Goal: Find specific page/section: Find specific page/section

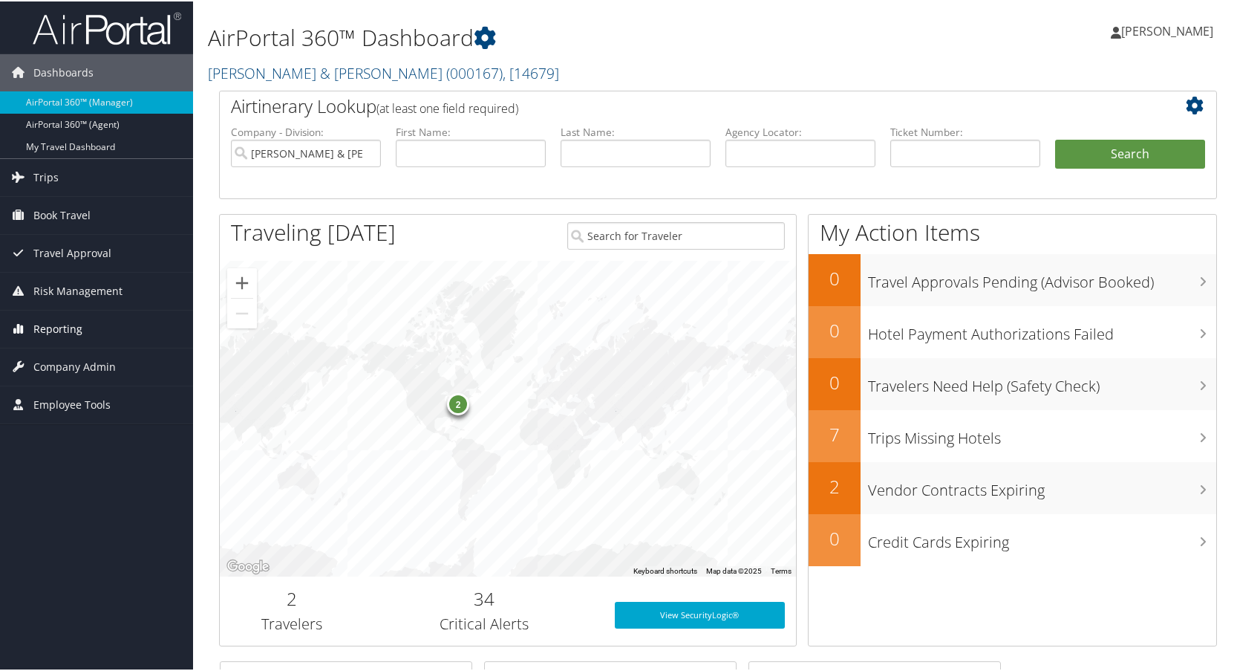
click at [65, 321] on span "Reporting" at bounding box center [57, 327] width 49 height 37
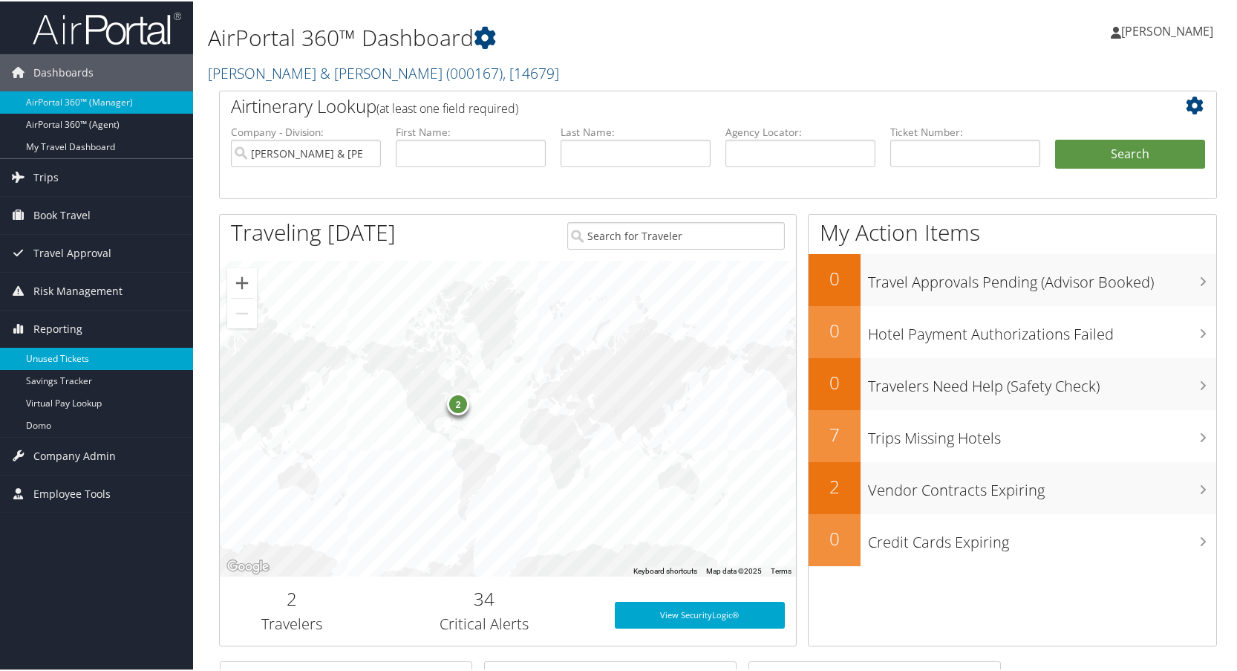
click at [62, 351] on link "Unused Tickets" at bounding box center [96, 357] width 193 height 22
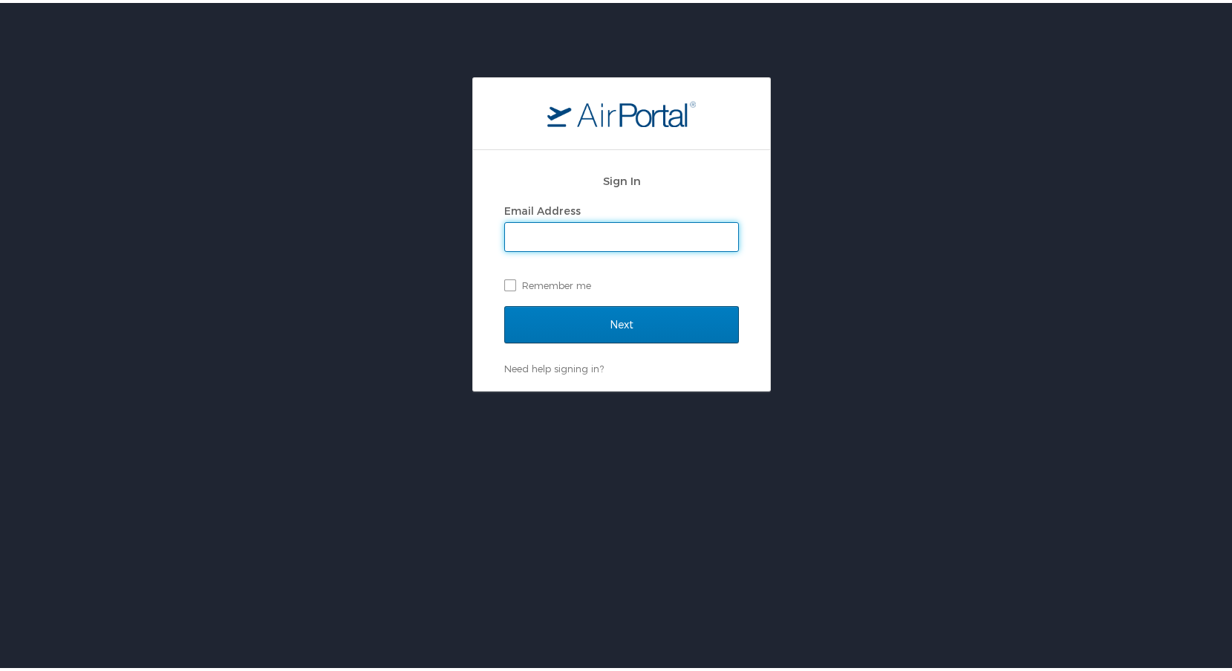
type input "[PERSON_NAME][EMAIL_ADDRESS][DOMAIN_NAME]"
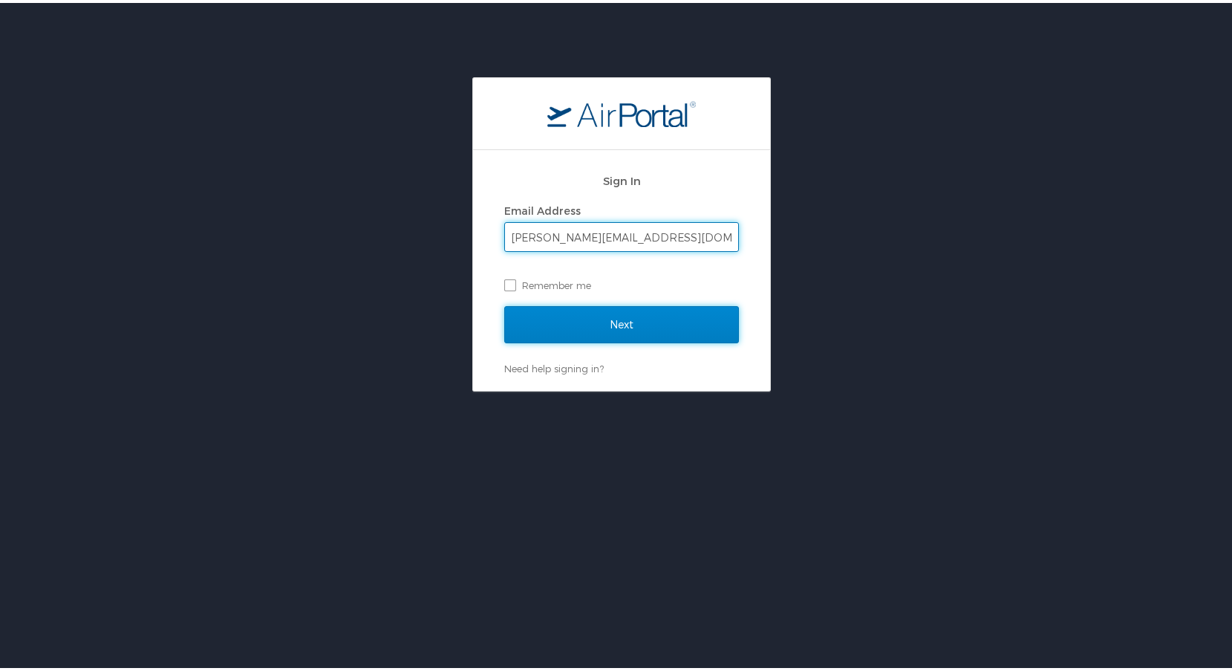
click at [614, 330] on input "Next" at bounding box center [621, 321] width 235 height 37
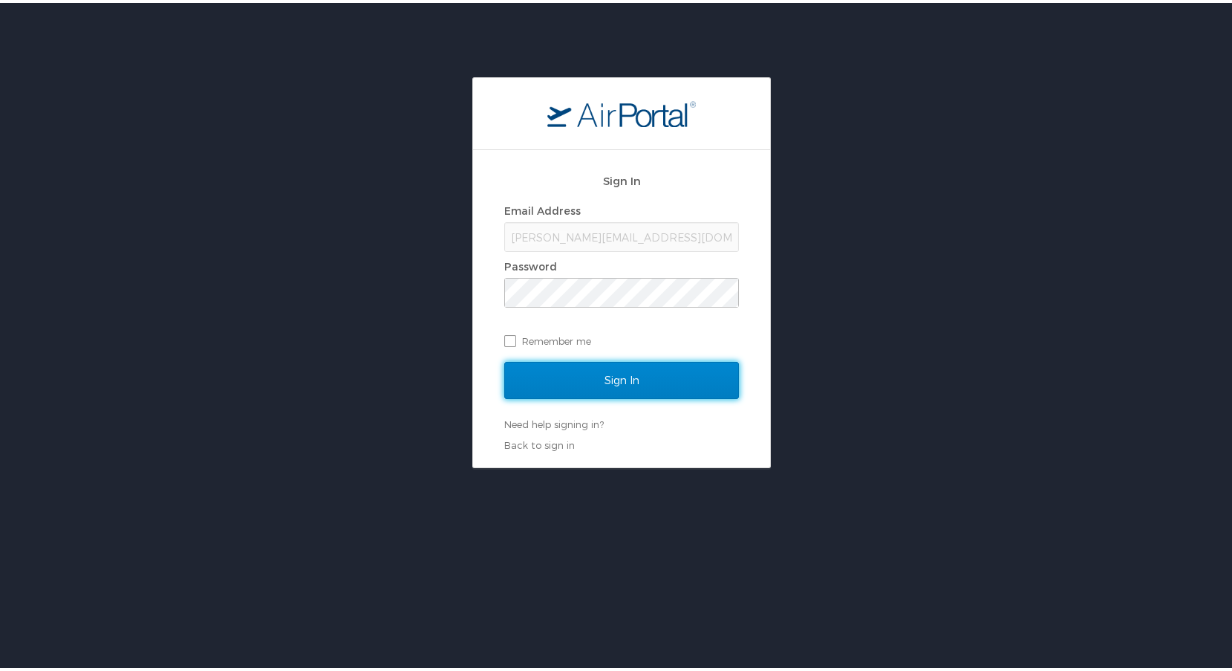
click at [653, 387] on input "Sign In" at bounding box center [621, 377] width 235 height 37
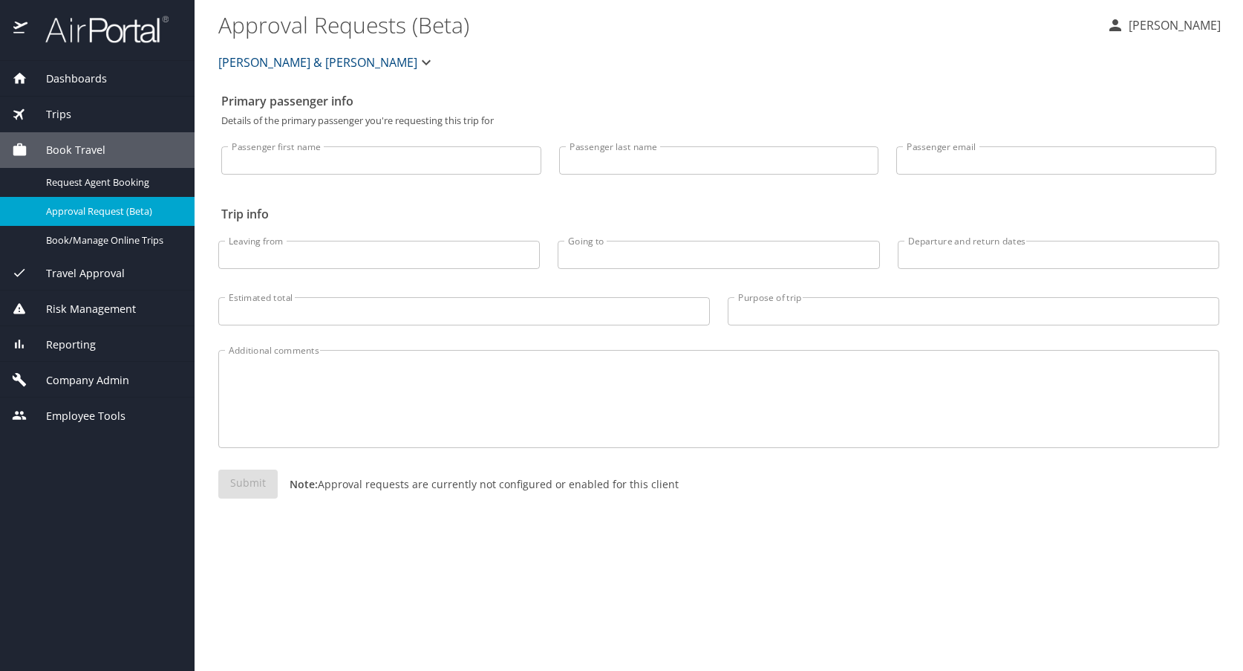
click at [76, 342] on span "Reporting" at bounding box center [61, 344] width 68 height 16
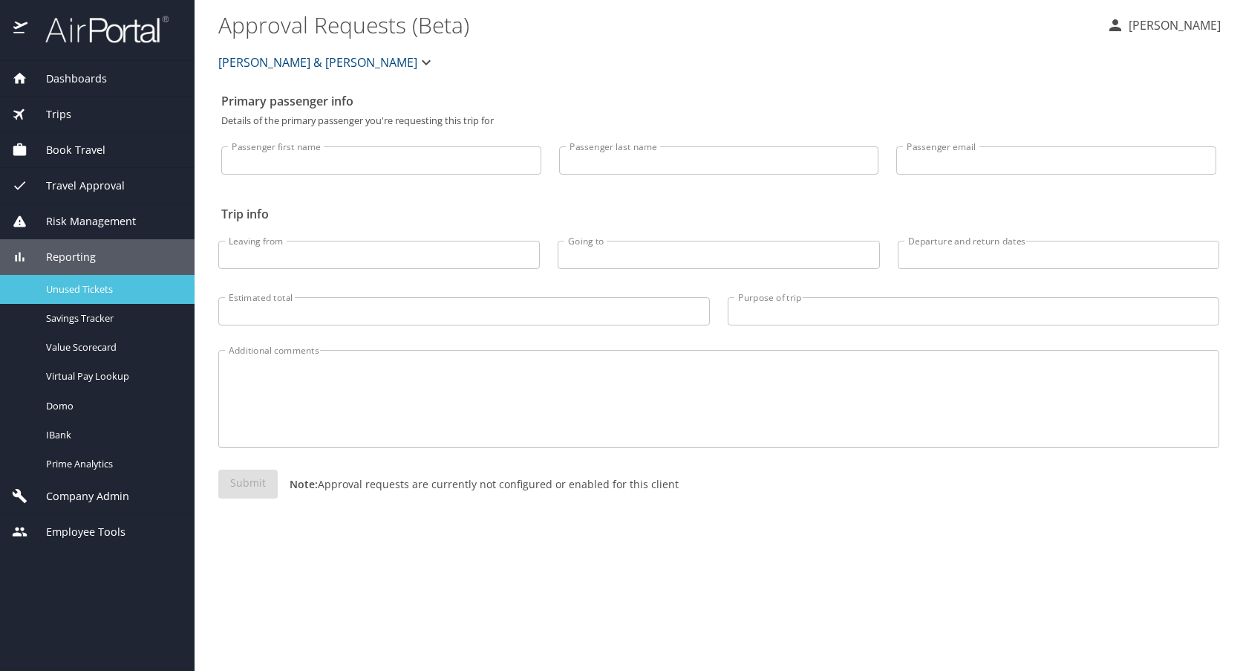
click at [95, 285] on span "Unused Tickets" at bounding box center [111, 289] width 131 height 14
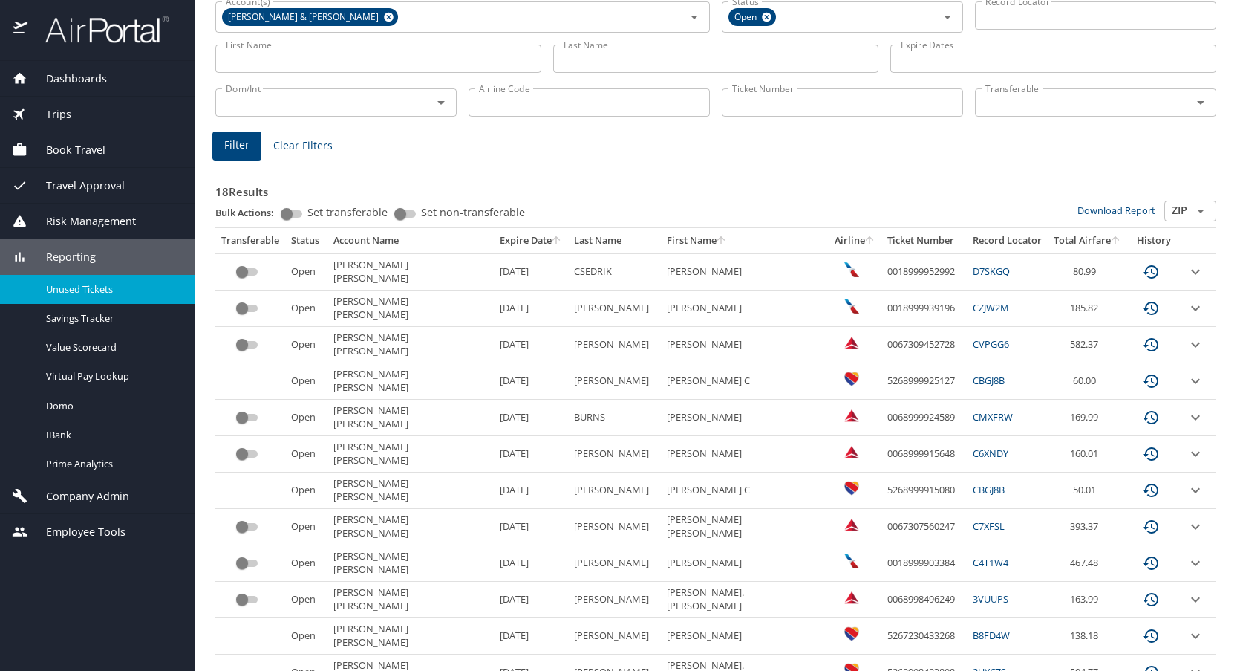
scroll to position [223, 0]
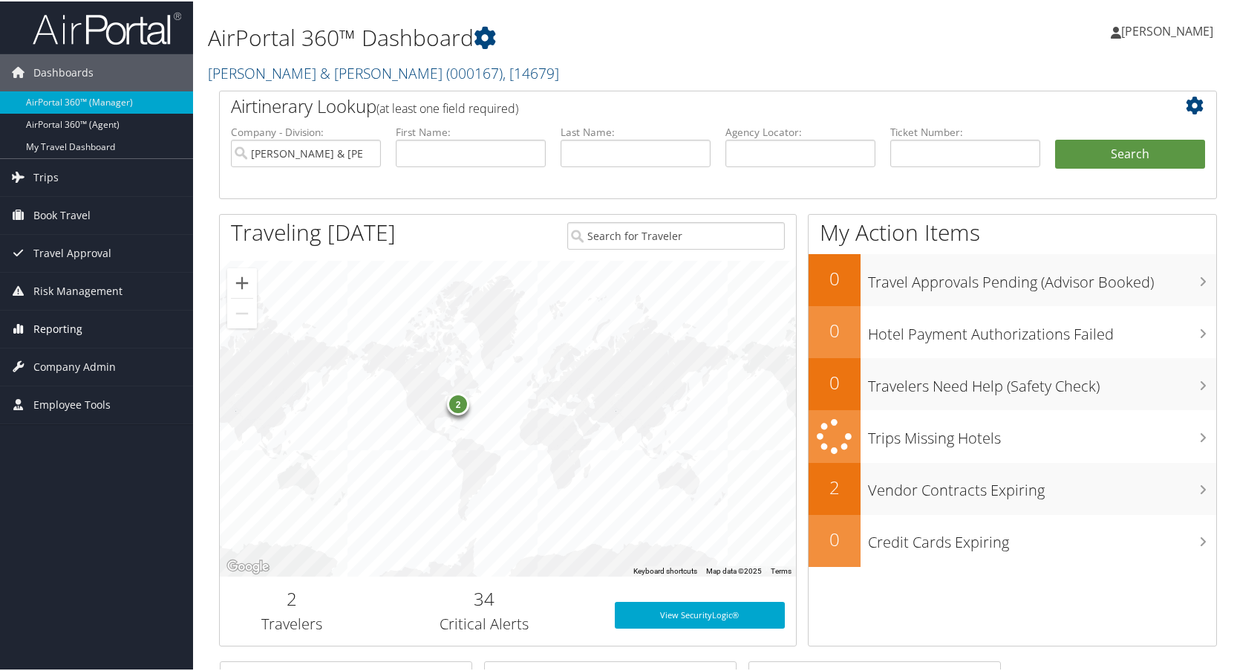
click at [52, 326] on span "Reporting" at bounding box center [57, 327] width 49 height 37
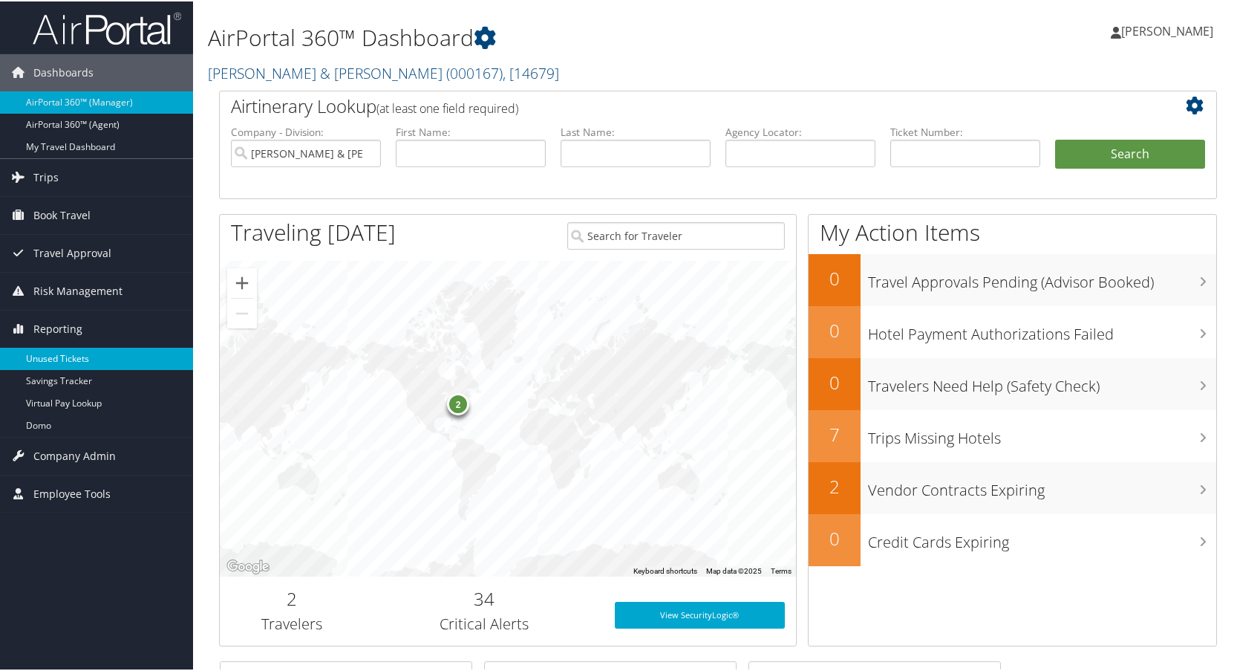
click at [64, 356] on link "Unused Tickets" at bounding box center [96, 357] width 193 height 22
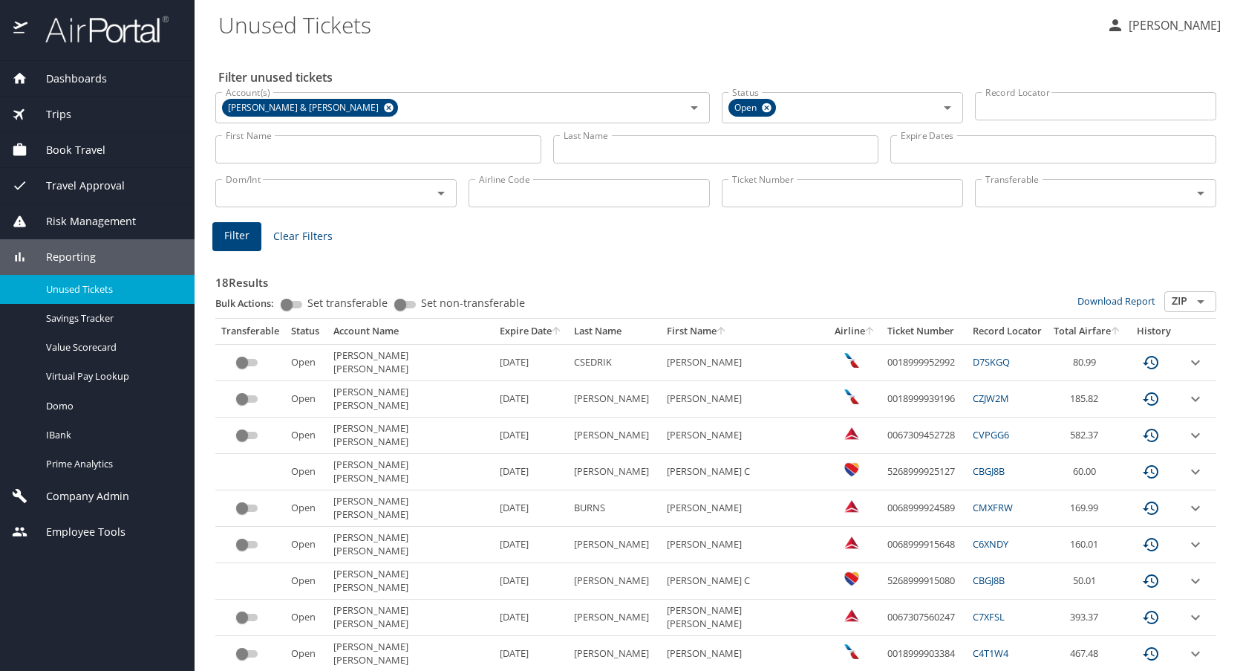
scroll to position [374, 0]
